Goal: Task Accomplishment & Management: Manage account settings

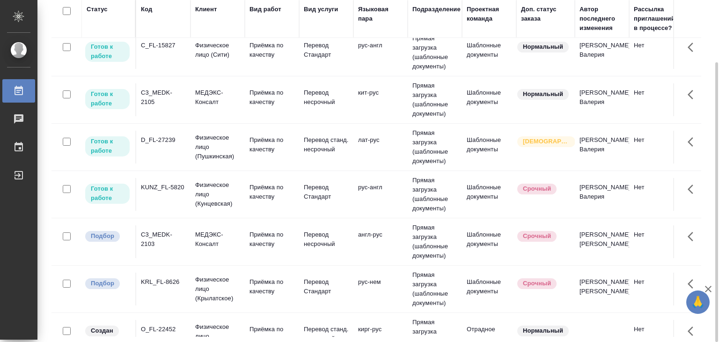
scroll to position [387, 0]
click at [203, 283] on p "Физическое лицо (Крылатское)" at bounding box center [217, 289] width 45 height 28
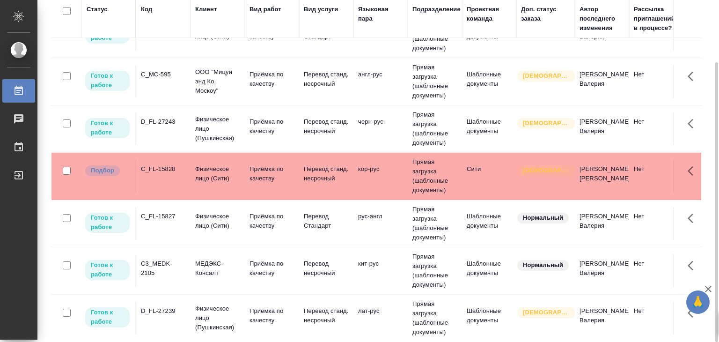
scroll to position [186, 0]
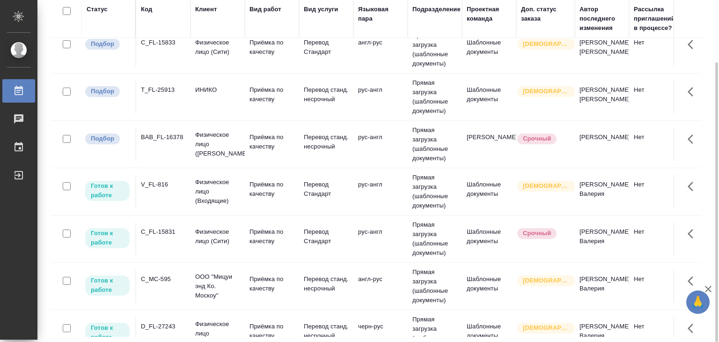
scroll to position [5, 0]
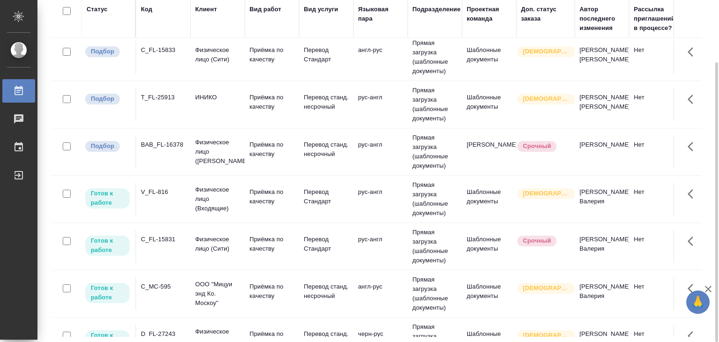
click at [175, 55] on div "BAB_FL-16378" at bounding box center [163, 49] width 45 height 9
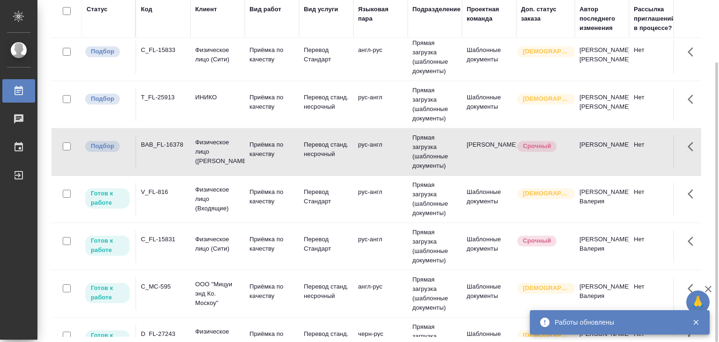
scroll to position [0, 0]
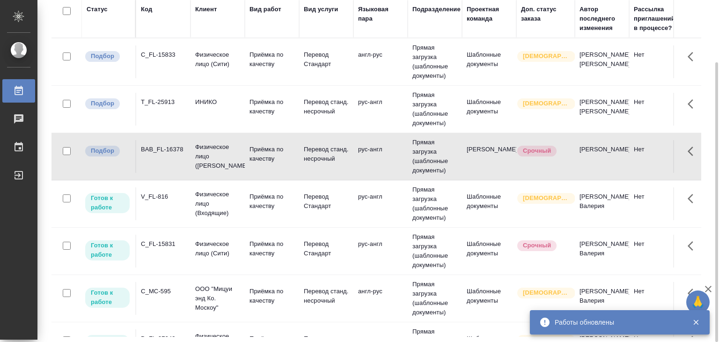
click at [195, 78] on td "ИНИКО" at bounding box center [217, 61] width 54 height 33
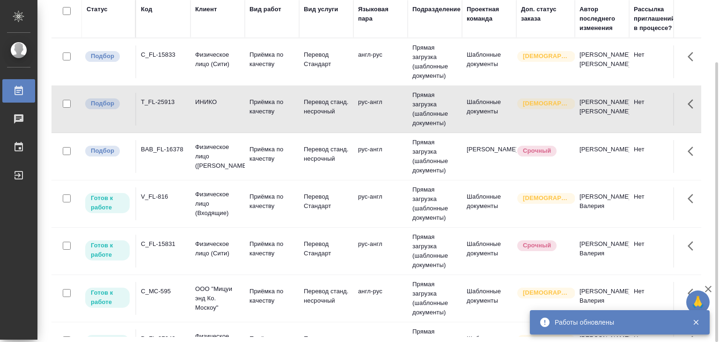
click at [147, 58] on div "C_FL-15833" at bounding box center [163, 54] width 45 height 9
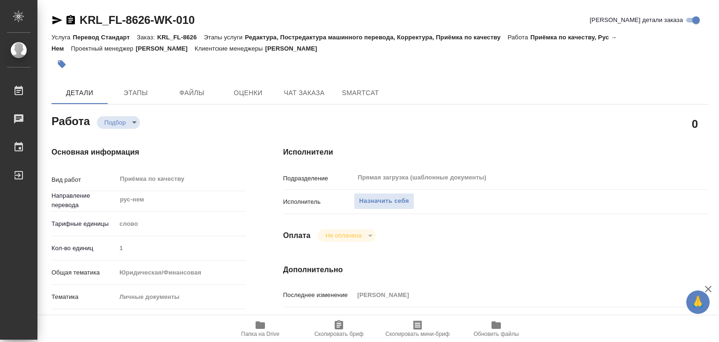
type textarea "x"
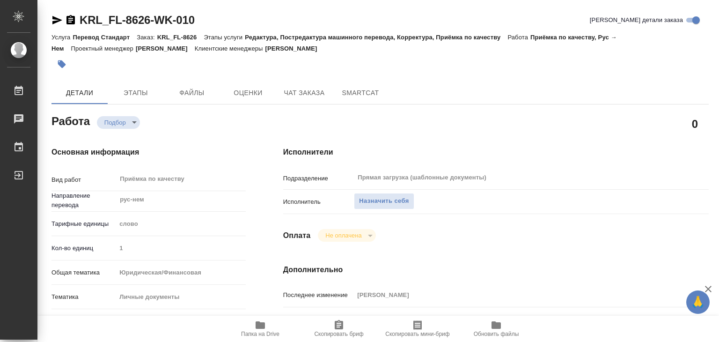
type textarea "x"
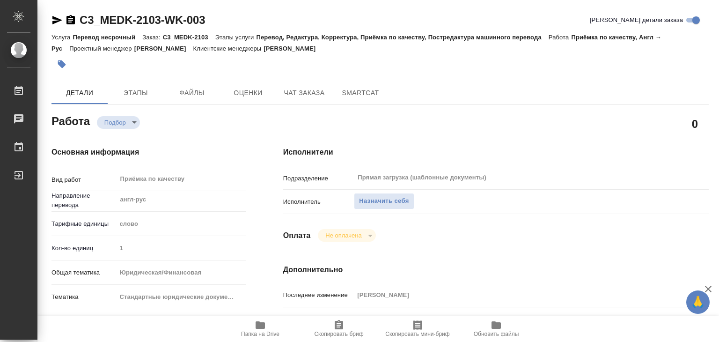
type textarea "x"
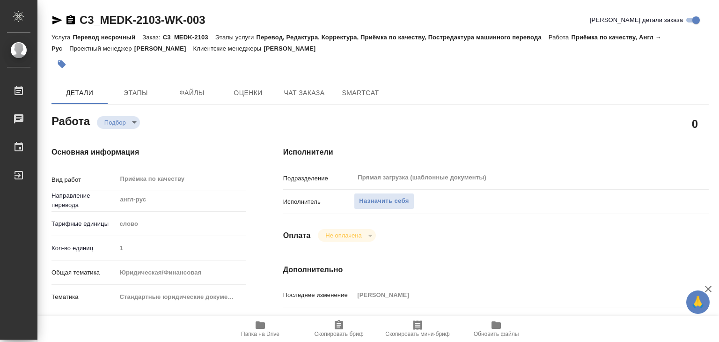
type textarea "x"
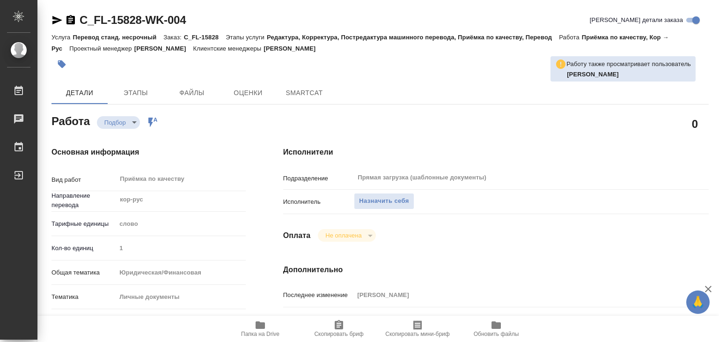
type textarea "x"
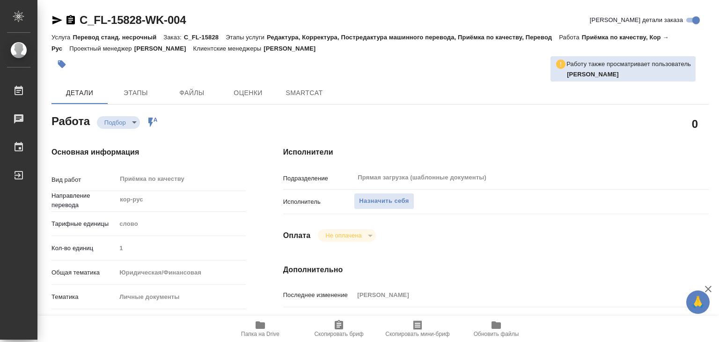
type textarea "x"
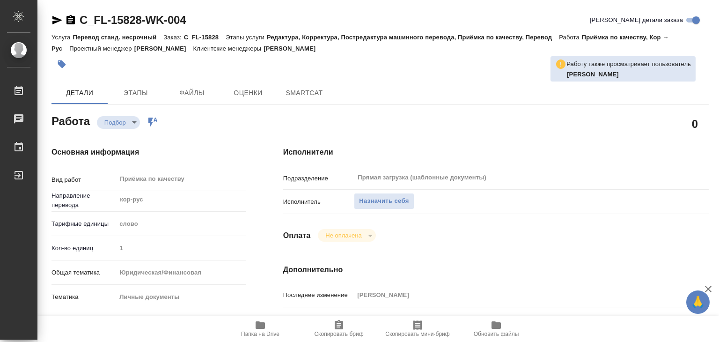
type textarea "x"
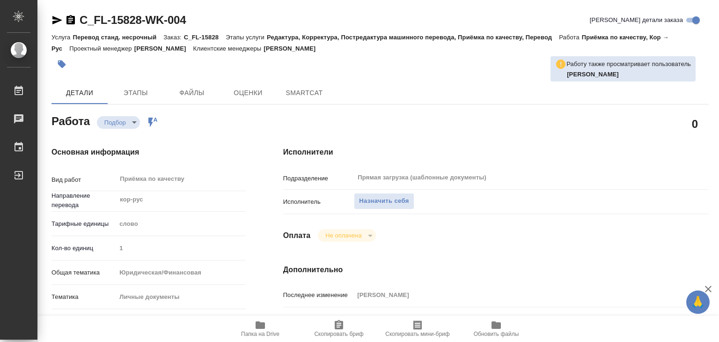
type textarea "x"
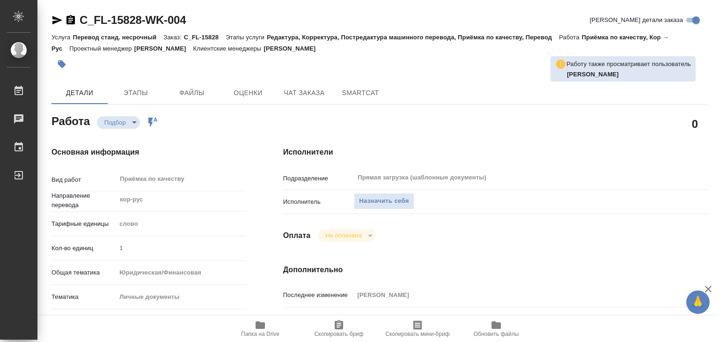
type textarea "x"
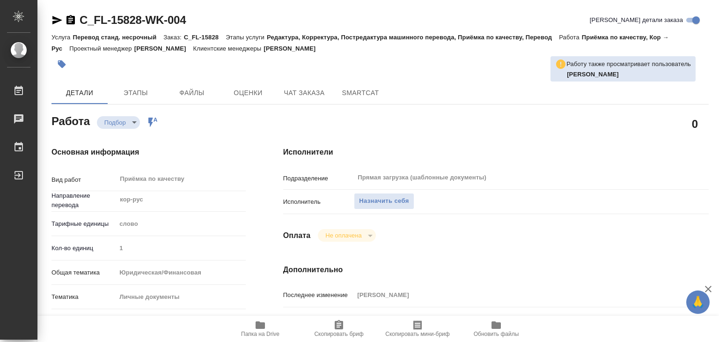
type textarea "x"
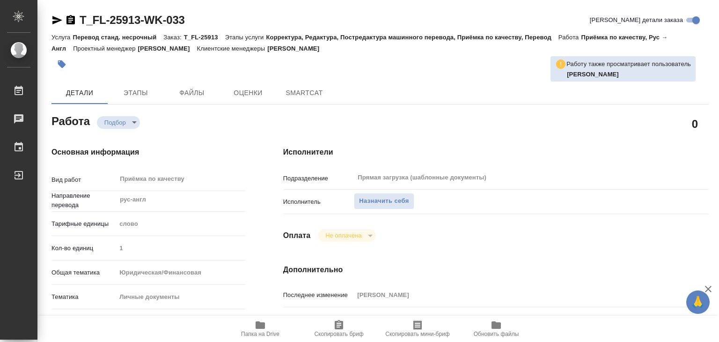
type textarea "x"
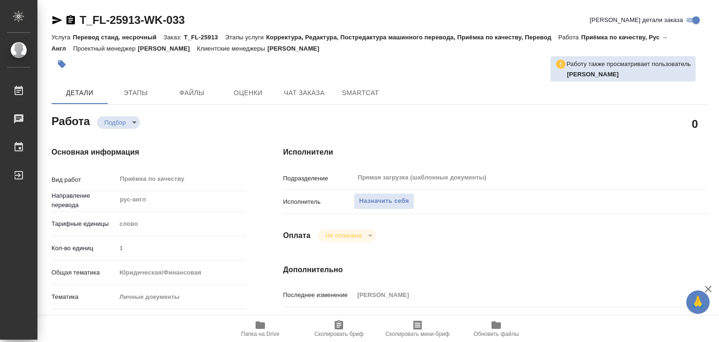
type textarea "x"
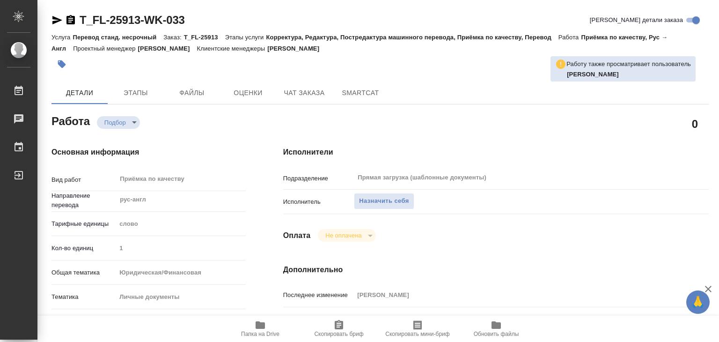
type textarea "x"
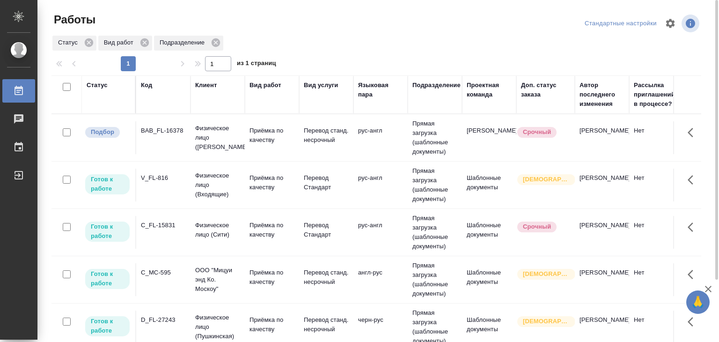
click at [189, 134] on td "BAB_FL-16378" at bounding box center [163, 137] width 54 height 33
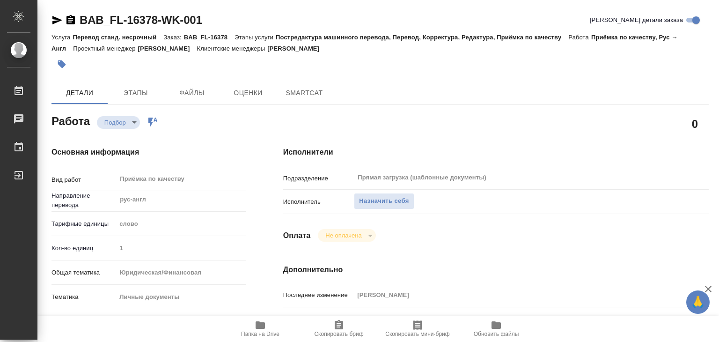
type textarea "x"
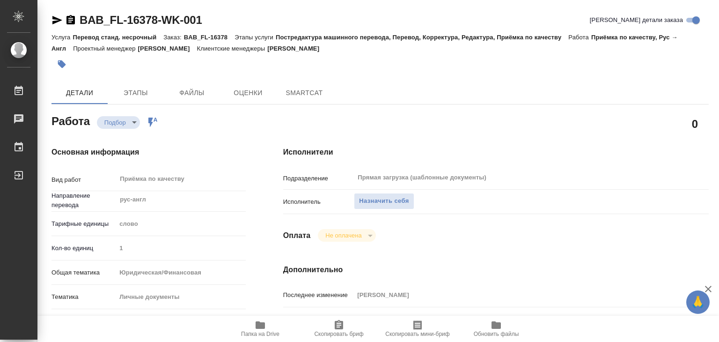
type textarea "x"
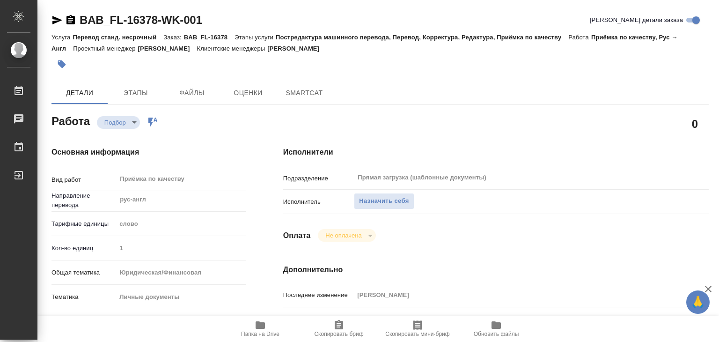
type textarea "x"
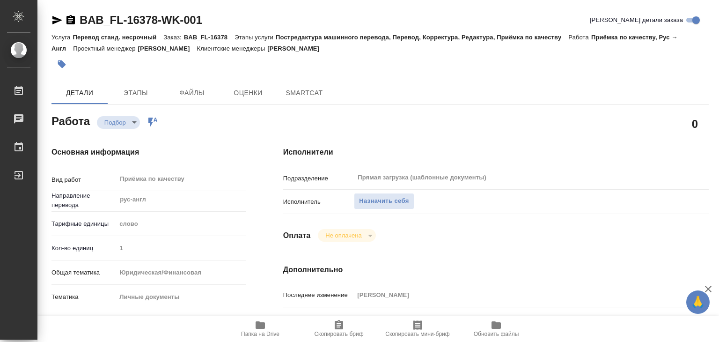
type textarea "x"
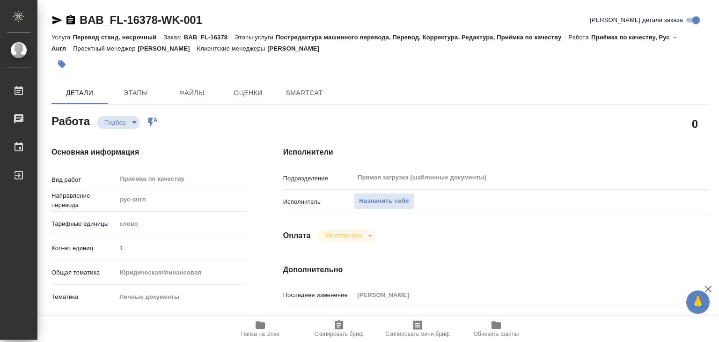
type textarea "x"
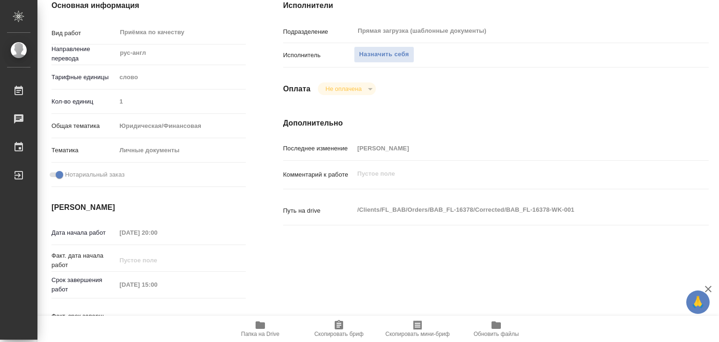
scroll to position [160, 0]
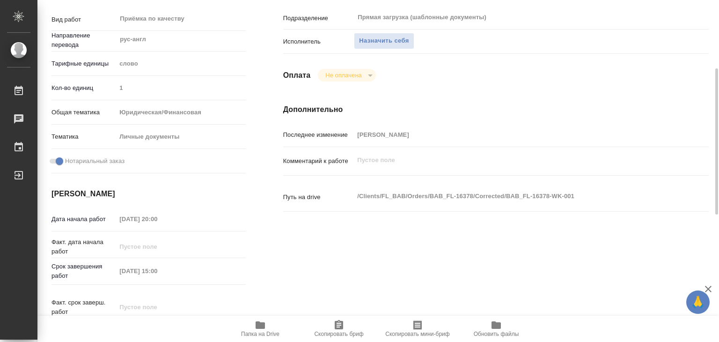
type textarea "x"
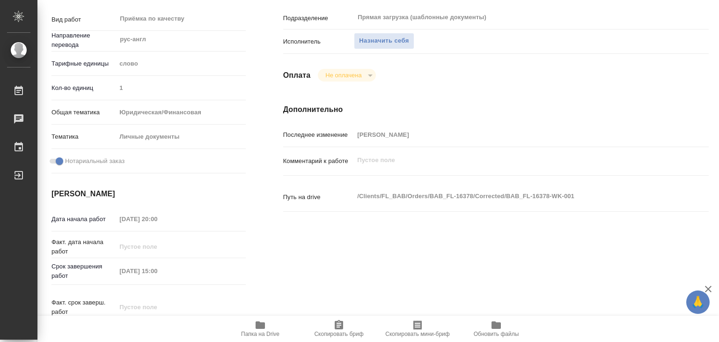
type textarea "x"
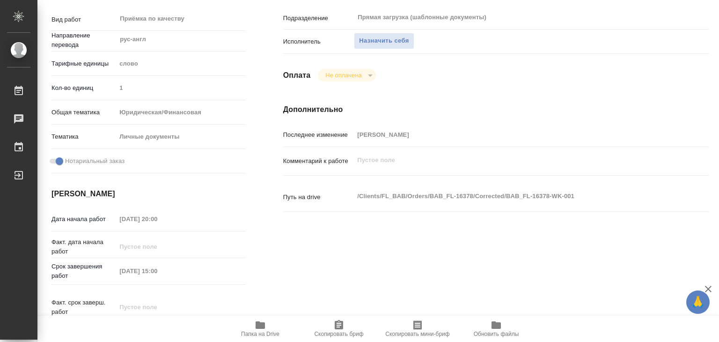
type textarea "x"
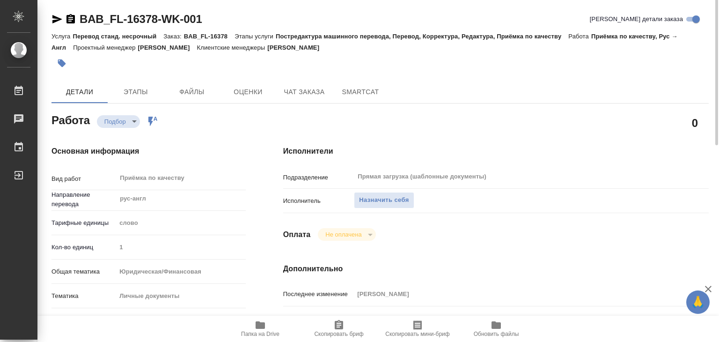
scroll to position [0, 0]
click at [136, 83] on button "Этапы" at bounding box center [136, 92] width 56 height 22
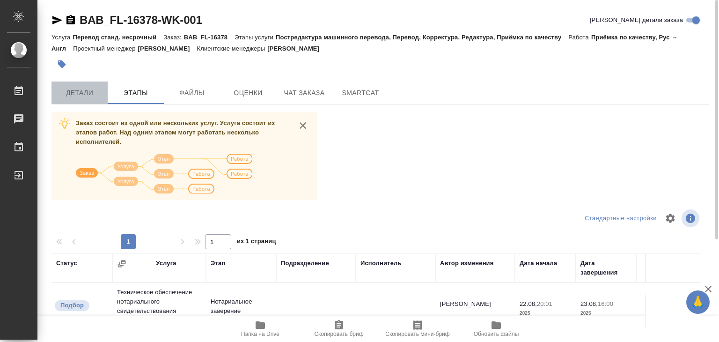
click at [81, 94] on span "Детали" at bounding box center [79, 93] width 45 height 12
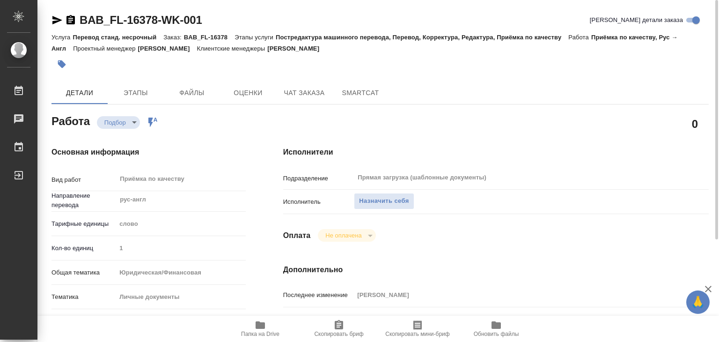
type textarea "x"
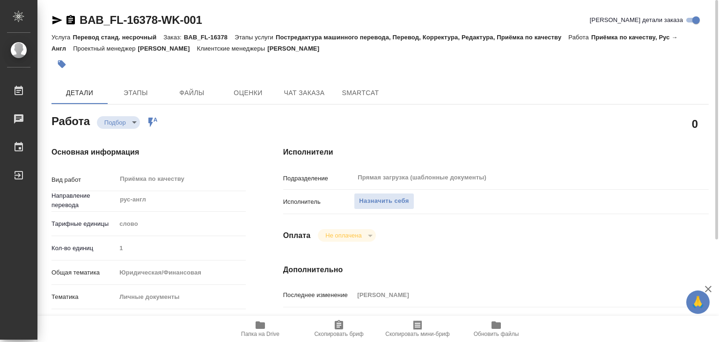
type textarea "x"
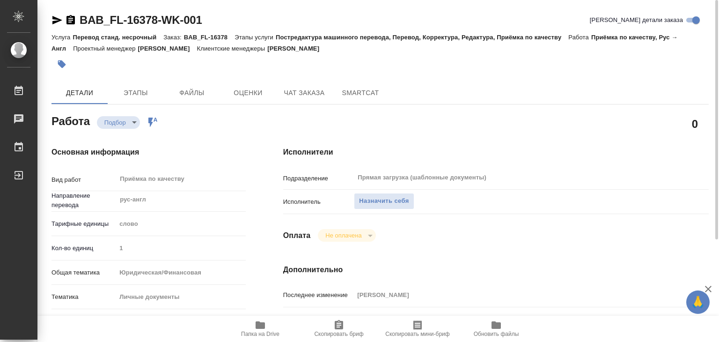
type textarea "x"
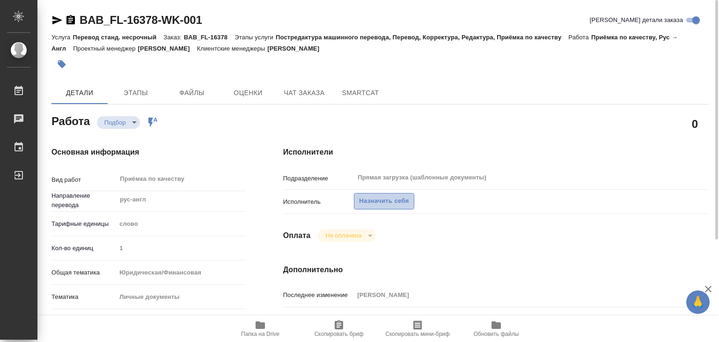
click at [382, 197] on span "Назначить себя" at bounding box center [384, 201] width 50 height 11
type textarea "x"
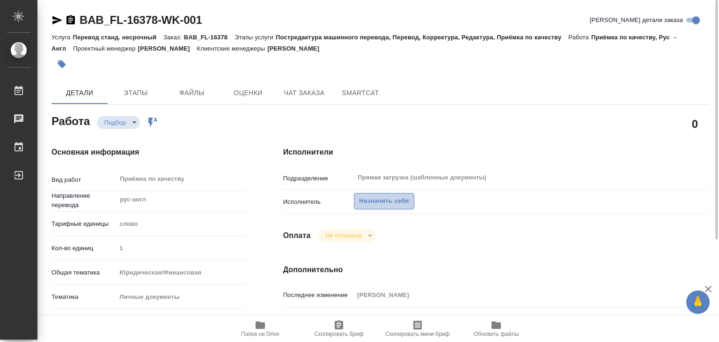
type textarea "x"
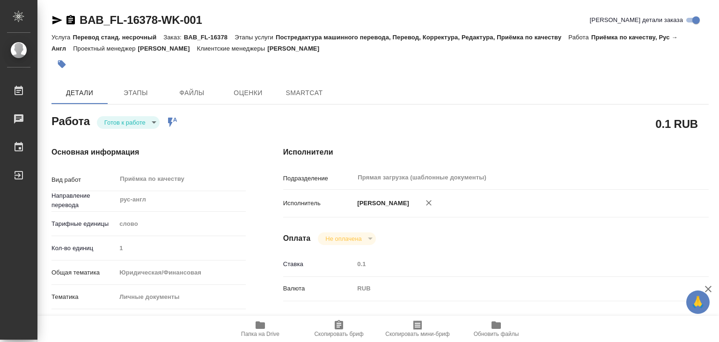
type textarea "x"
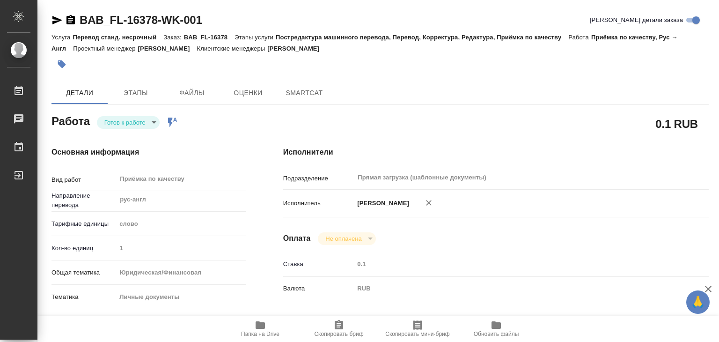
type textarea "x"
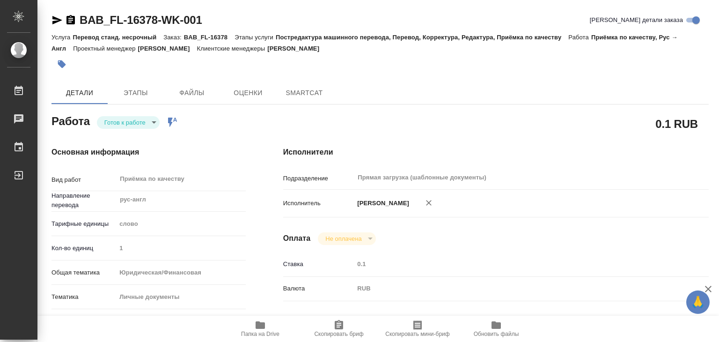
type textarea "x"
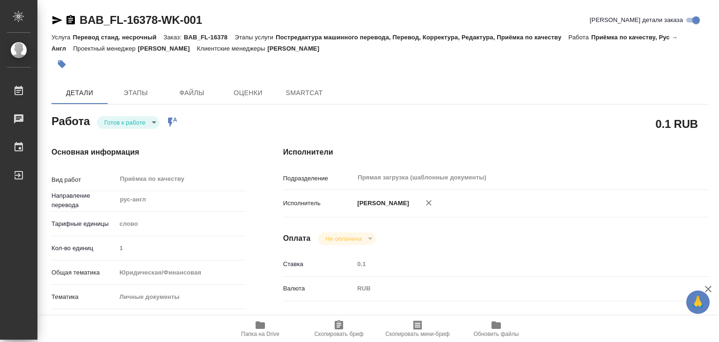
type textarea "x"
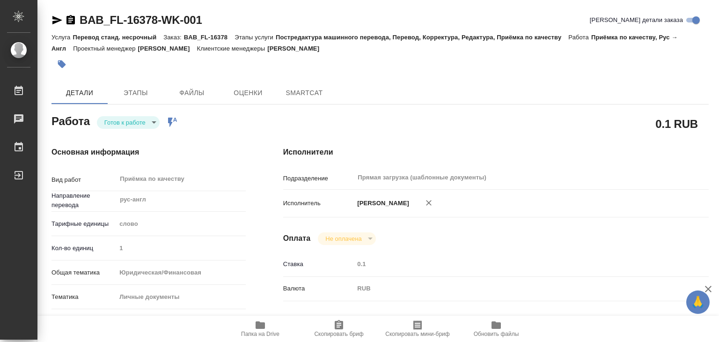
type textarea "x"
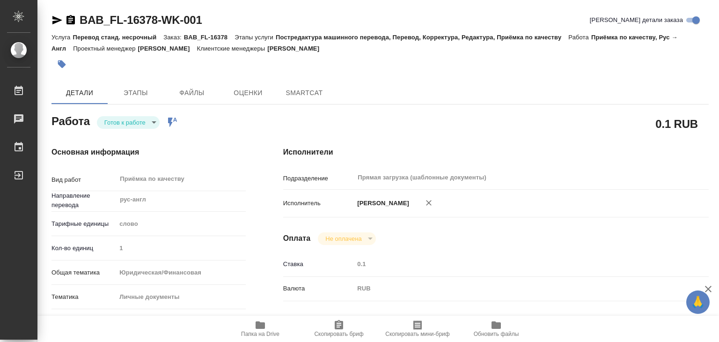
type textarea "x"
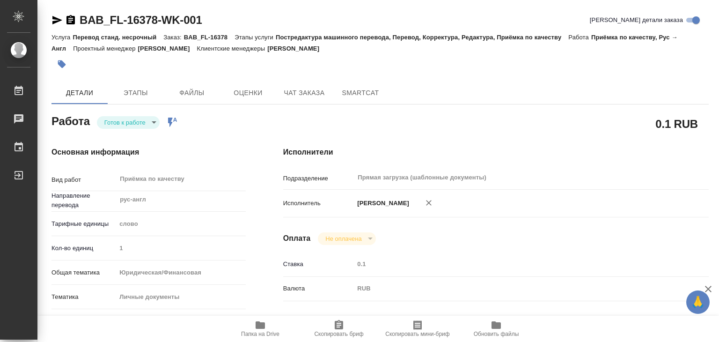
type textarea "x"
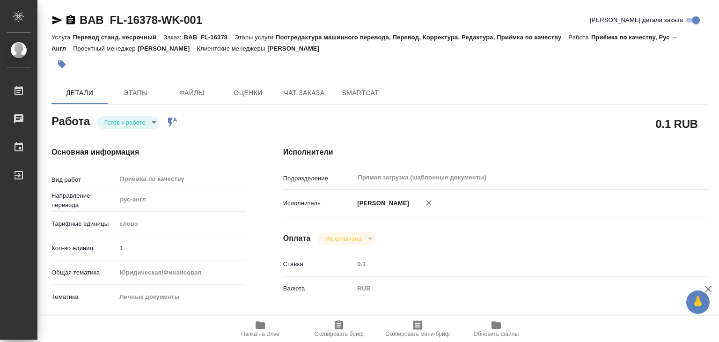
type textarea "x"
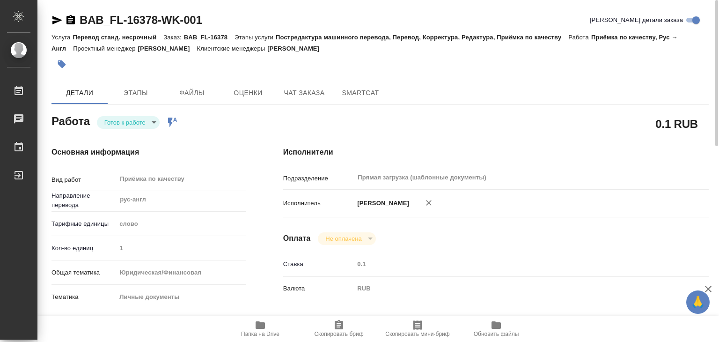
click at [138, 117] on body "🙏 .cls-1 fill:#fff; AWATERA Alilekova Valeriya Работы 0 Чаты График Выйти BAB_F…" at bounding box center [359, 171] width 719 height 342
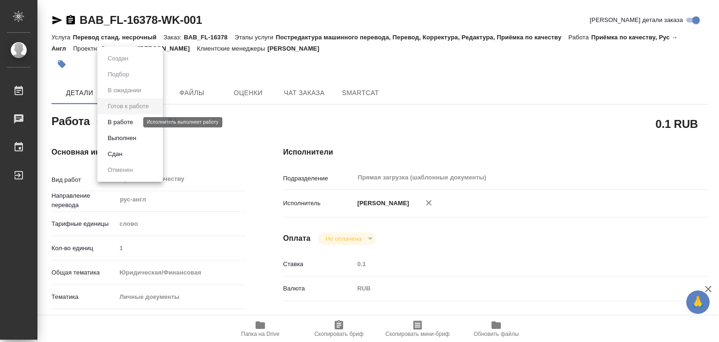
click at [135, 118] on button "В работе" at bounding box center [120, 122] width 31 height 10
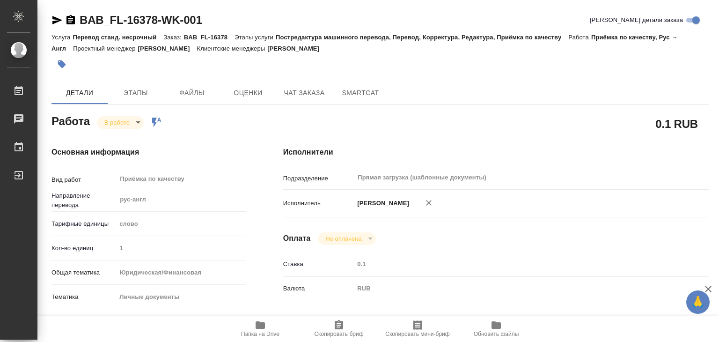
type textarea "x"
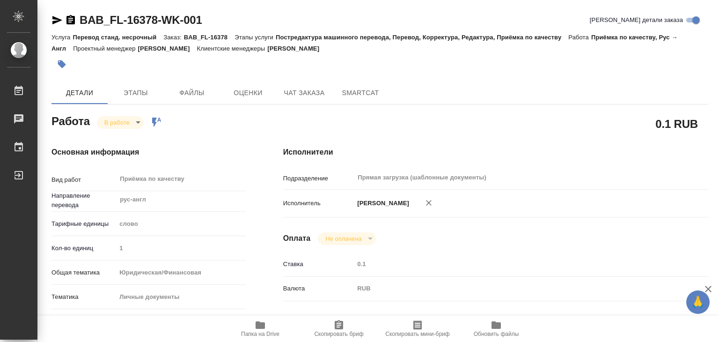
type textarea "x"
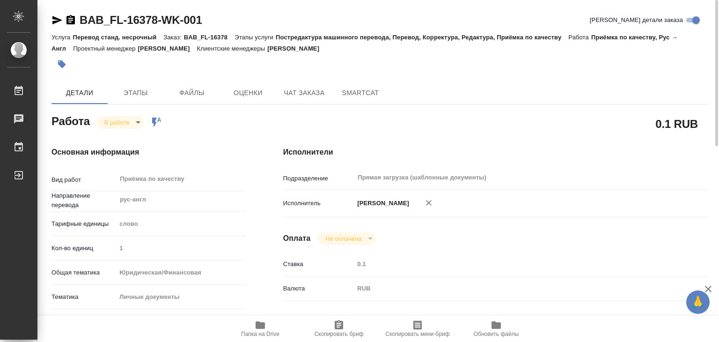
type textarea "x"
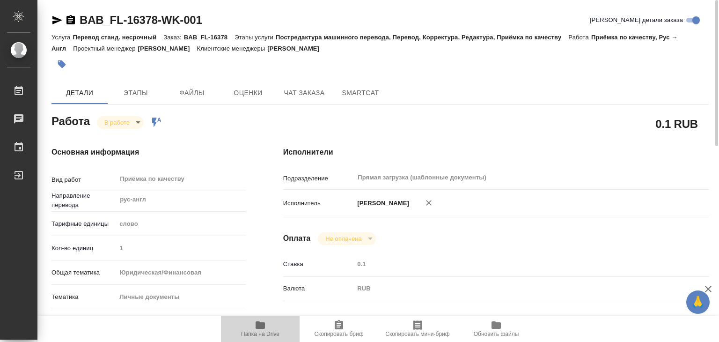
click at [260, 328] on icon "button" at bounding box center [260, 324] width 11 height 11
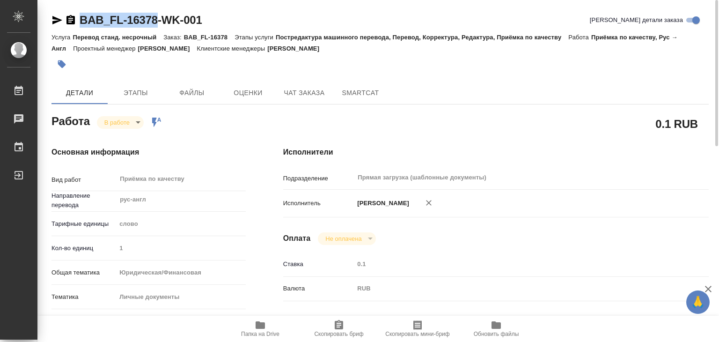
drag, startPoint x: 76, startPoint y: 12, endPoint x: 156, endPoint y: 25, distance: 81.1
copy link "BAB_FL-16378"
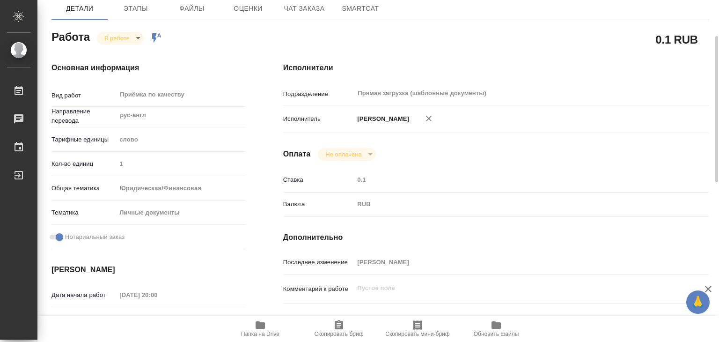
scroll to position [77, 0]
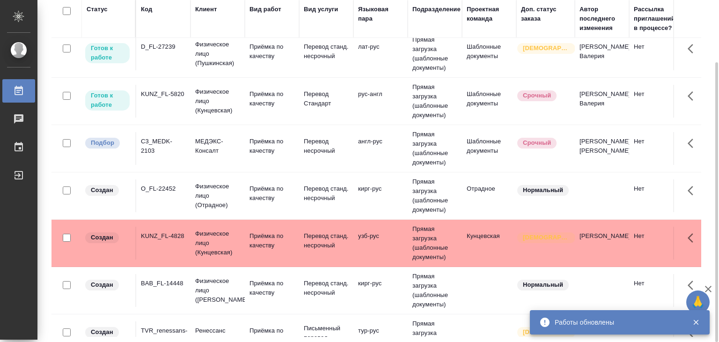
scroll to position [346, 0]
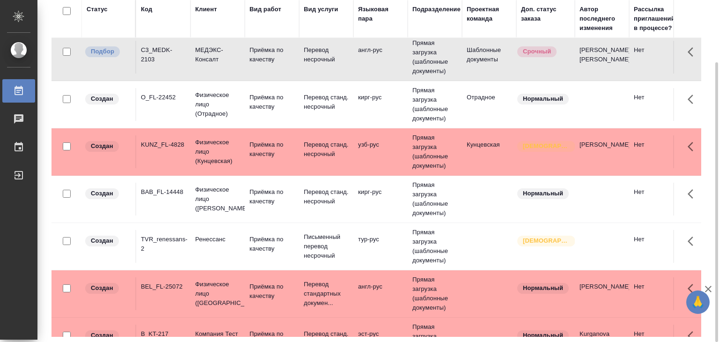
scroll to position [352, 0]
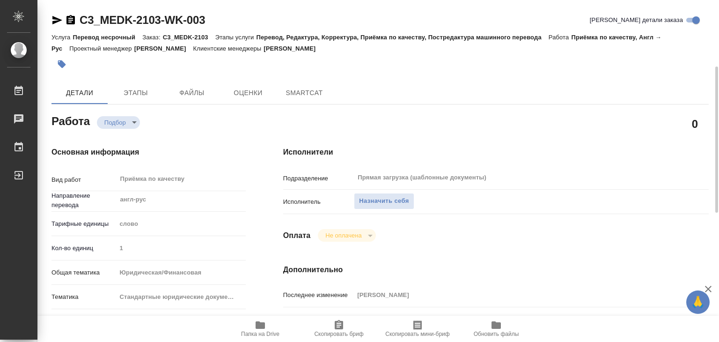
type textarea "x"
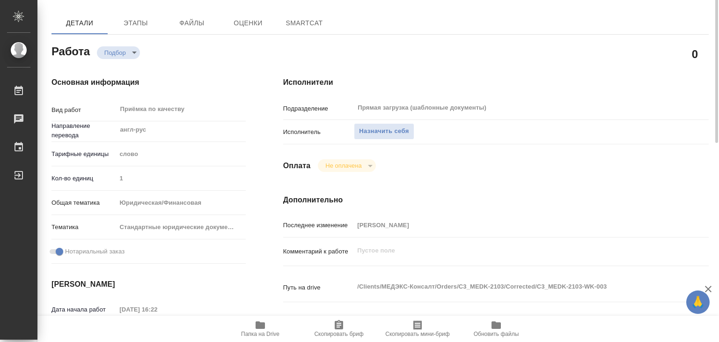
type textarea "x"
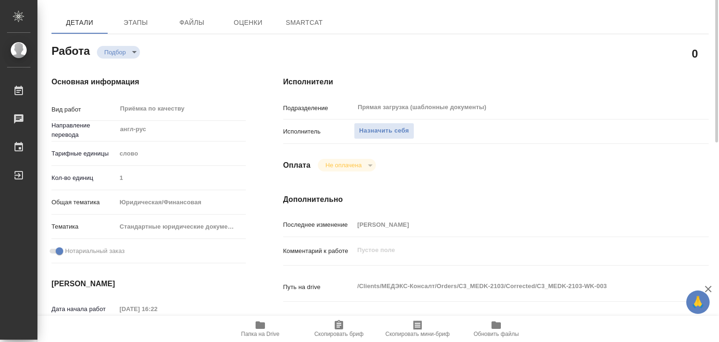
type textarea "x"
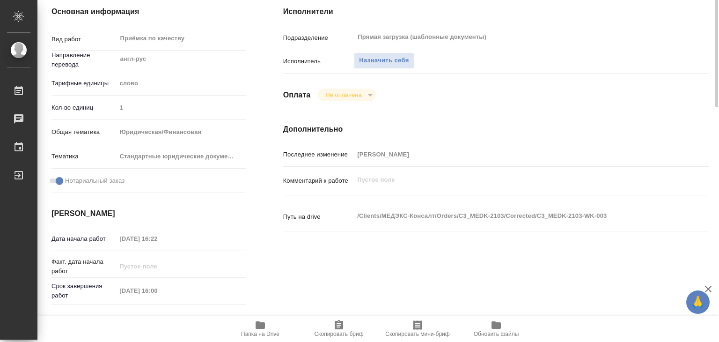
scroll to position [146, 0]
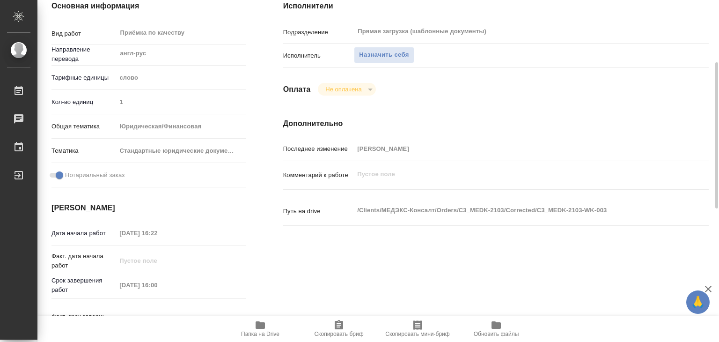
type textarea "x"
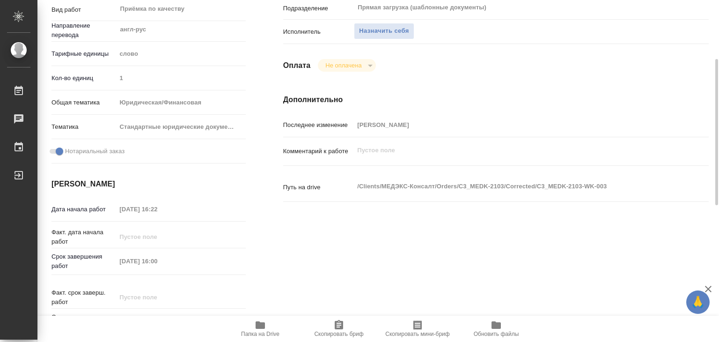
type textarea "x"
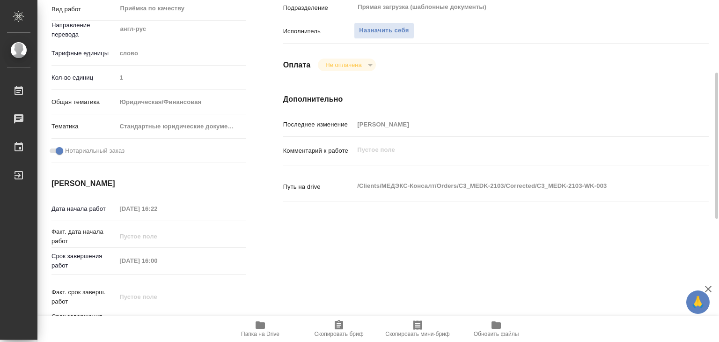
scroll to position [170, 0]
type textarea "x"
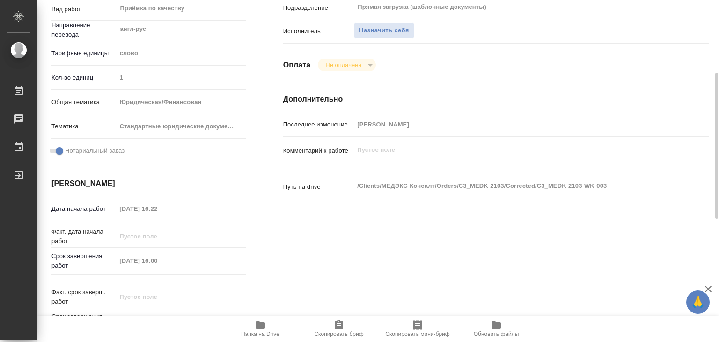
type textarea "x"
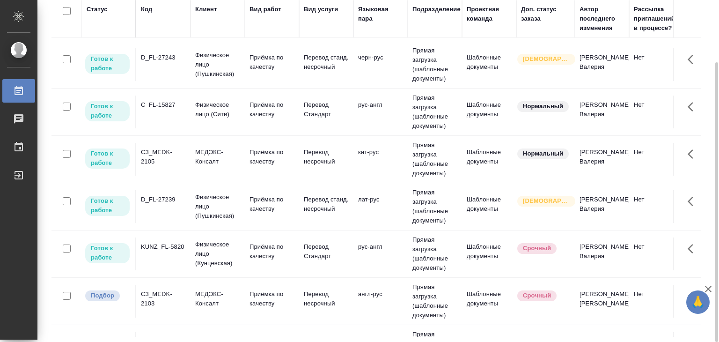
scroll to position [298, 0]
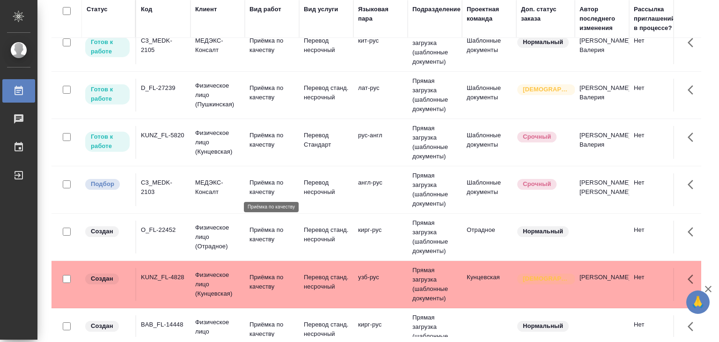
click at [281, 180] on p "Приёмка по качеству" at bounding box center [271, 187] width 45 height 19
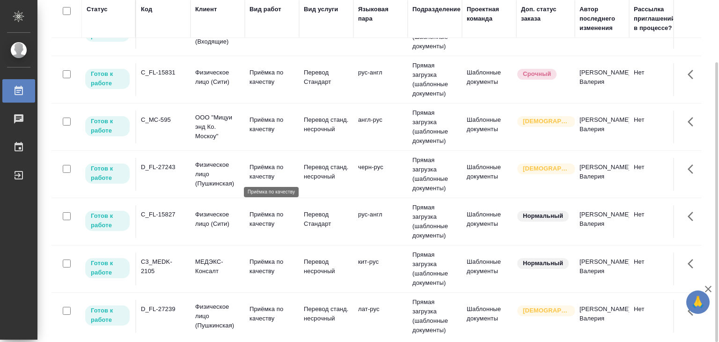
scroll to position [0, 0]
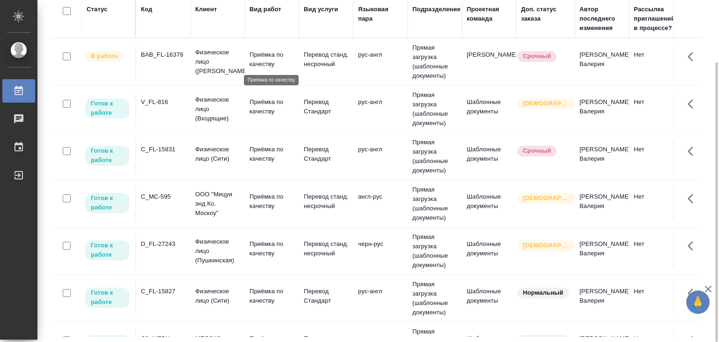
click at [256, 55] on p "Приёмка по качеству" at bounding box center [271, 59] width 45 height 19
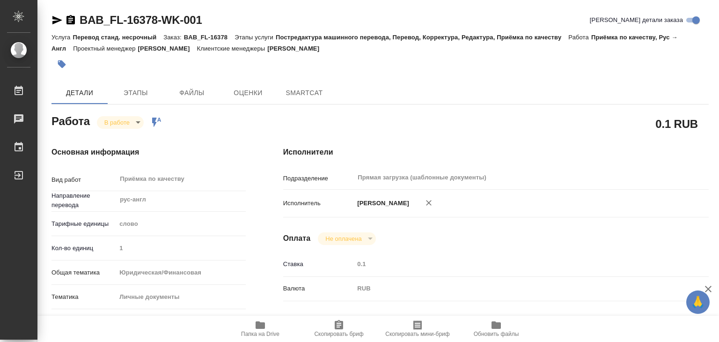
type textarea "x"
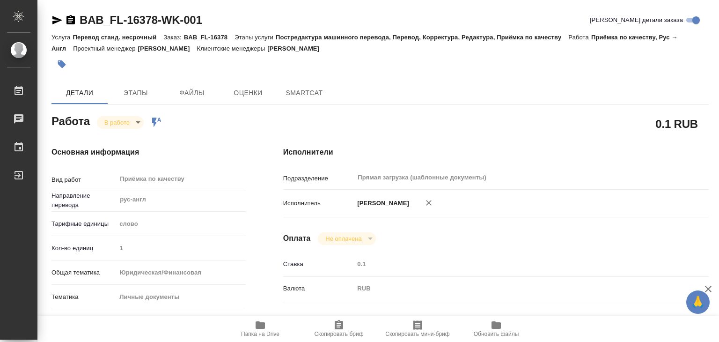
type textarea "x"
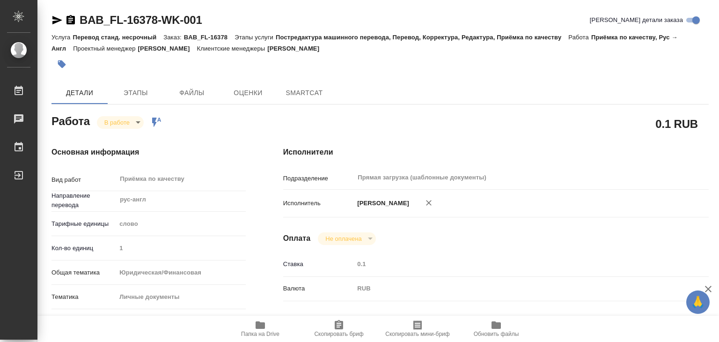
type textarea "x"
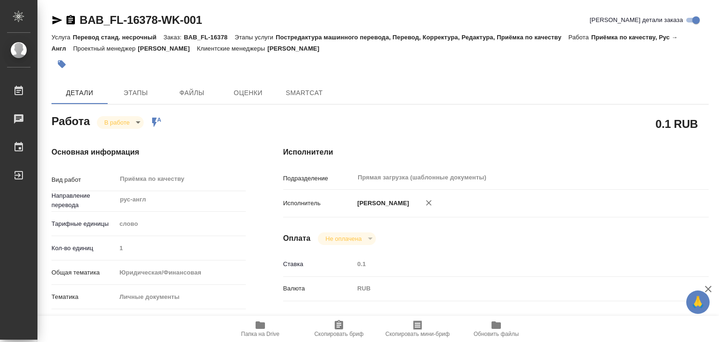
type textarea "x"
